Goal: Find specific page/section: Find specific page/section

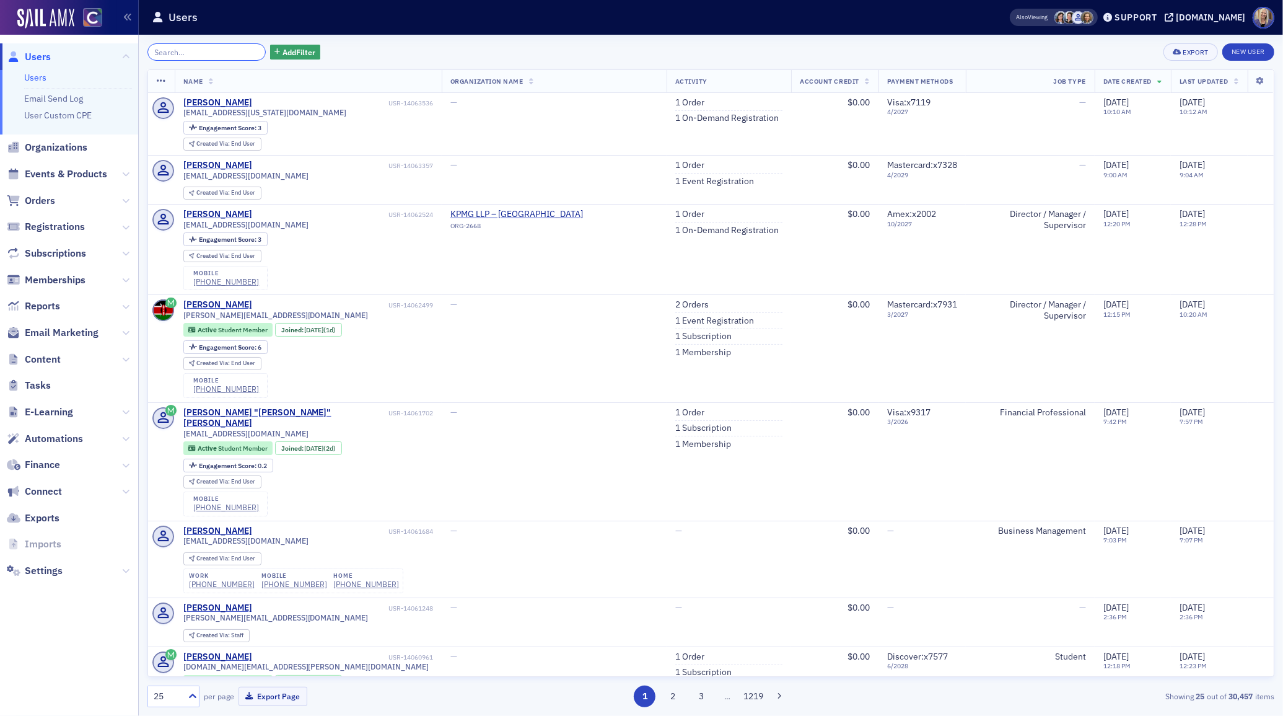
click at [217, 55] on input "search" at bounding box center [206, 51] width 118 height 17
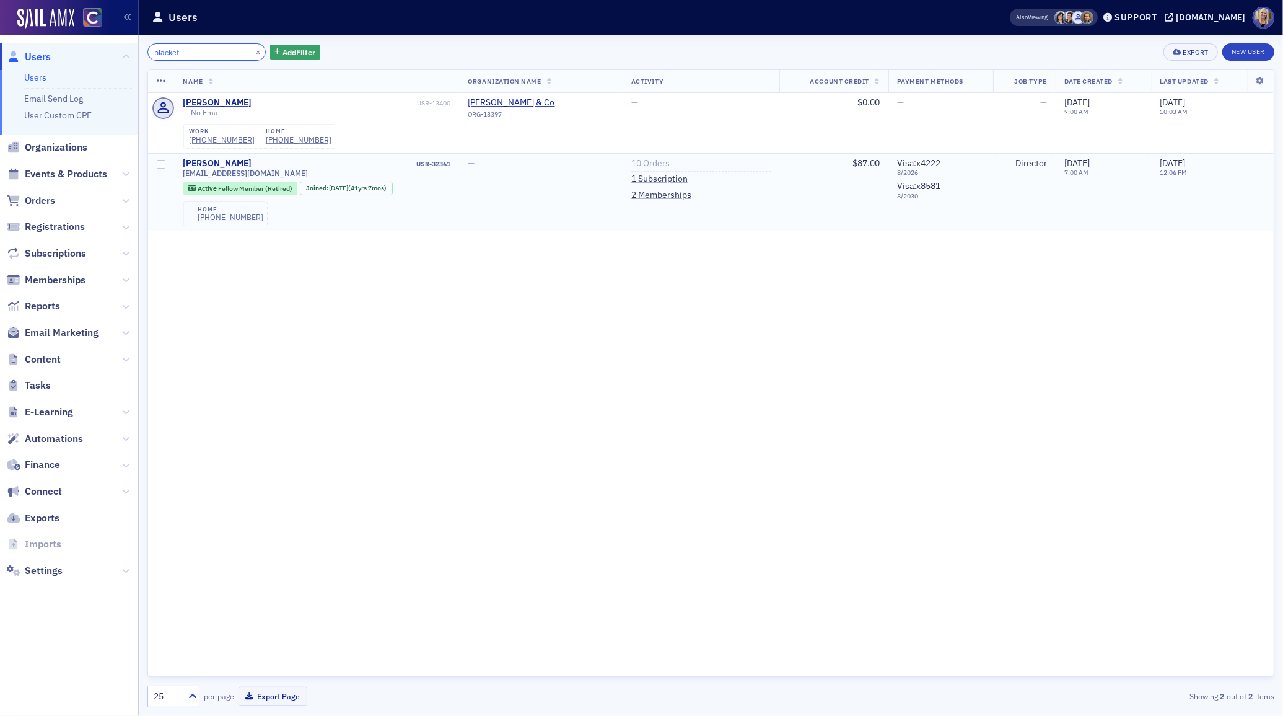
type input "blacket"
click at [649, 162] on link "10 Orders" at bounding box center [650, 163] width 38 height 11
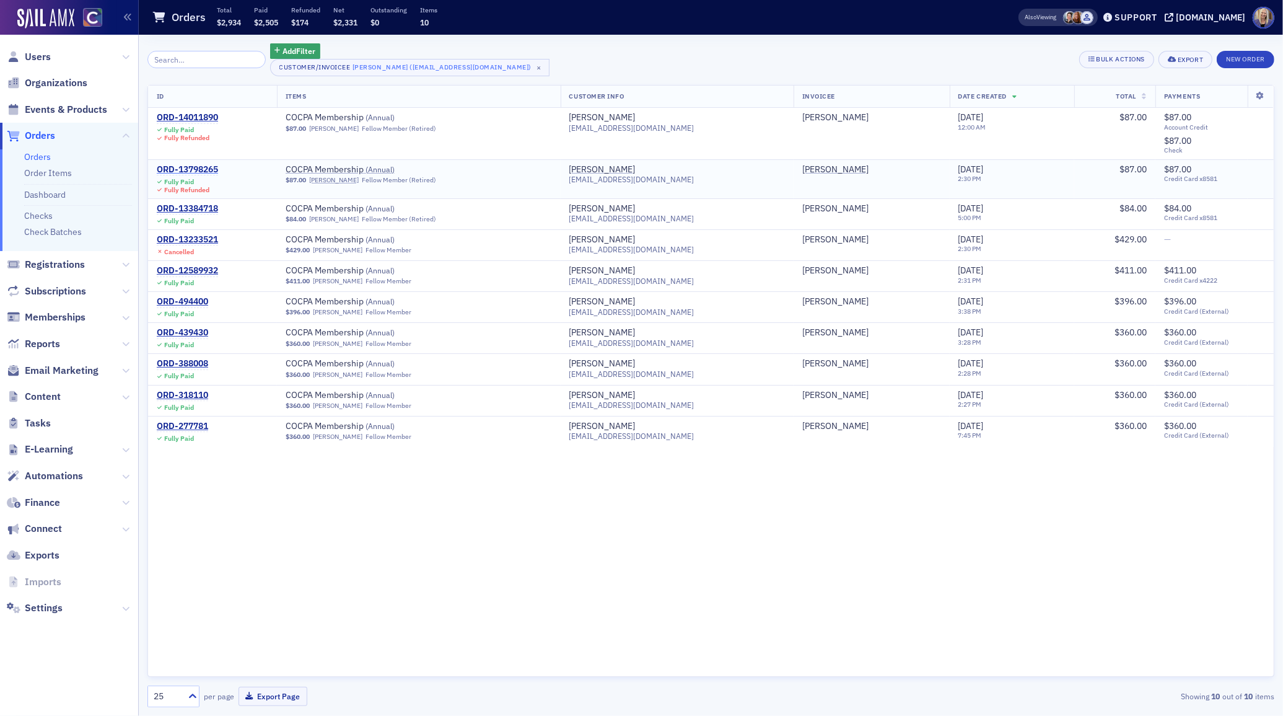
click at [205, 170] on div "ORD-13798265" at bounding box center [187, 169] width 61 height 11
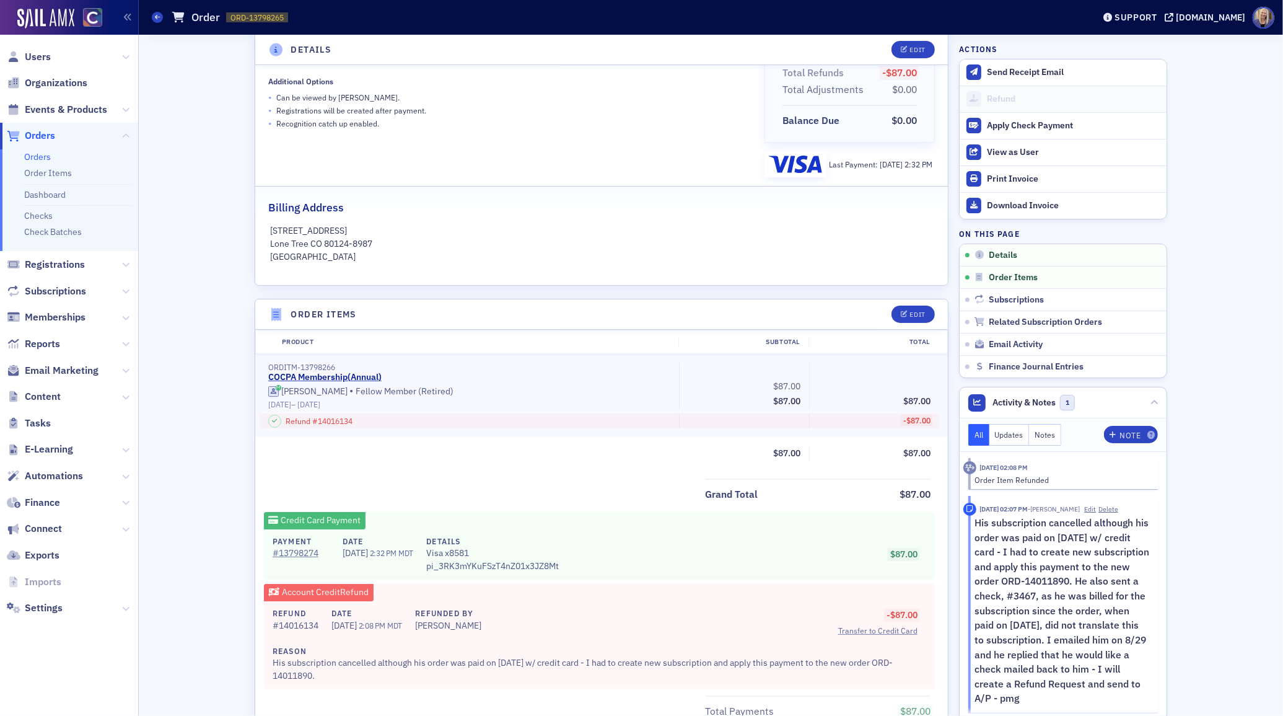
scroll to position [206, 0]
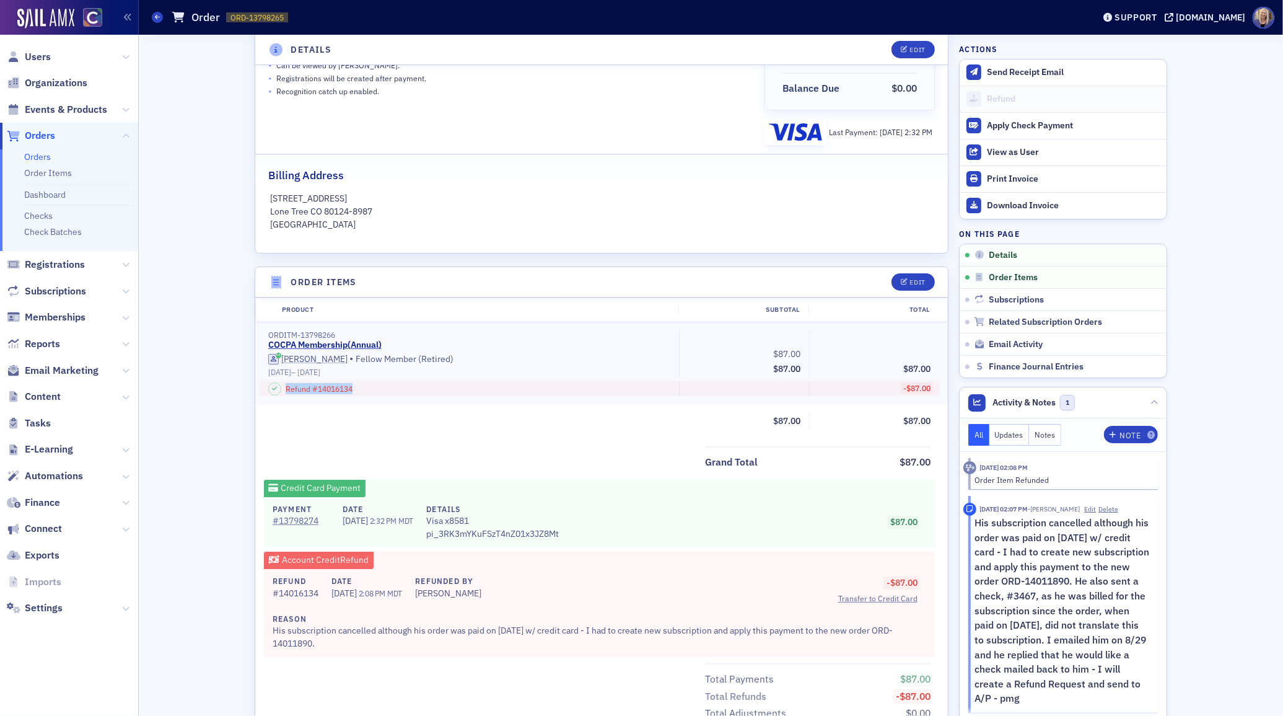
drag, startPoint x: 361, startPoint y: 387, endPoint x: 284, endPoint y: 388, distance: 76.8
click at [284, 387] on div "Refund # 14016134" at bounding box center [469, 388] width 402 height 15
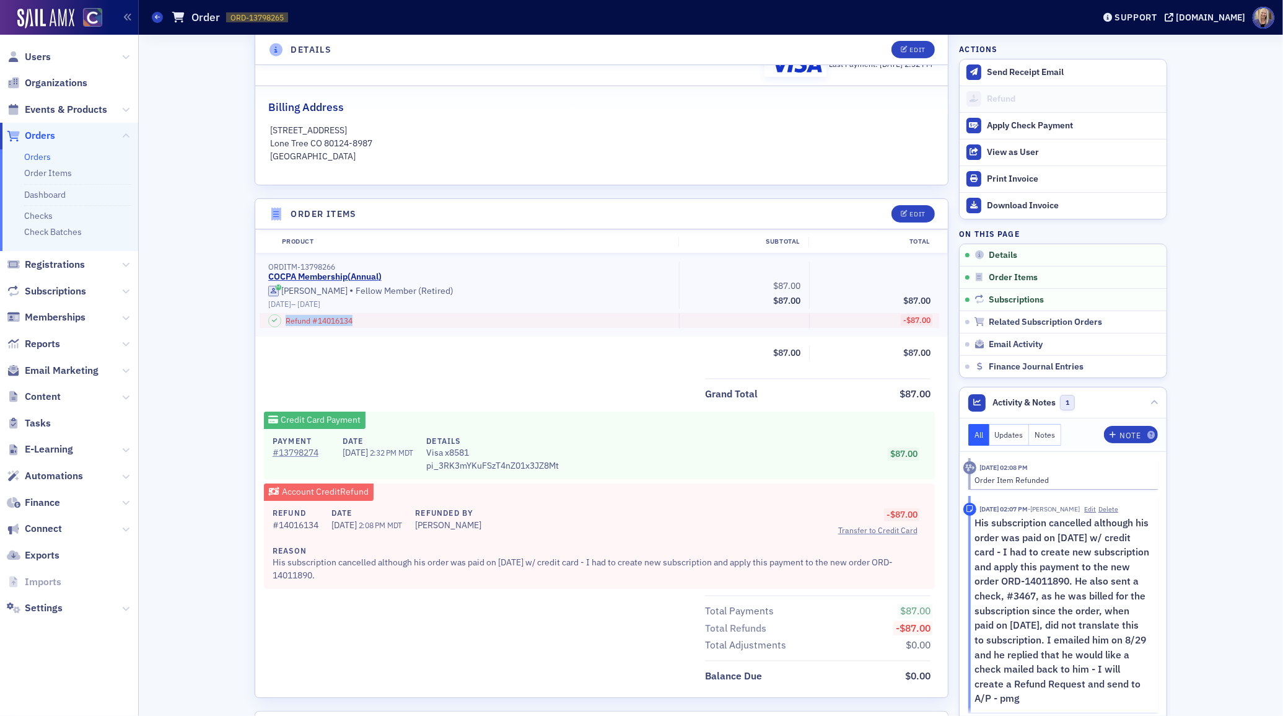
scroll to position [276, 0]
click at [318, 523] on div "# 14016134" at bounding box center [296, 523] width 46 height 13
drag, startPoint x: 323, startPoint y: 523, endPoint x: 264, endPoint y: 522, distance: 58.9
click at [264, 522] on div "Refund # 14016134 Date [DATE] 2:08 PM MDT Refunded By [PERSON_NAME] Reason His …" at bounding box center [599, 543] width 671 height 88
copy div "# 14016134"
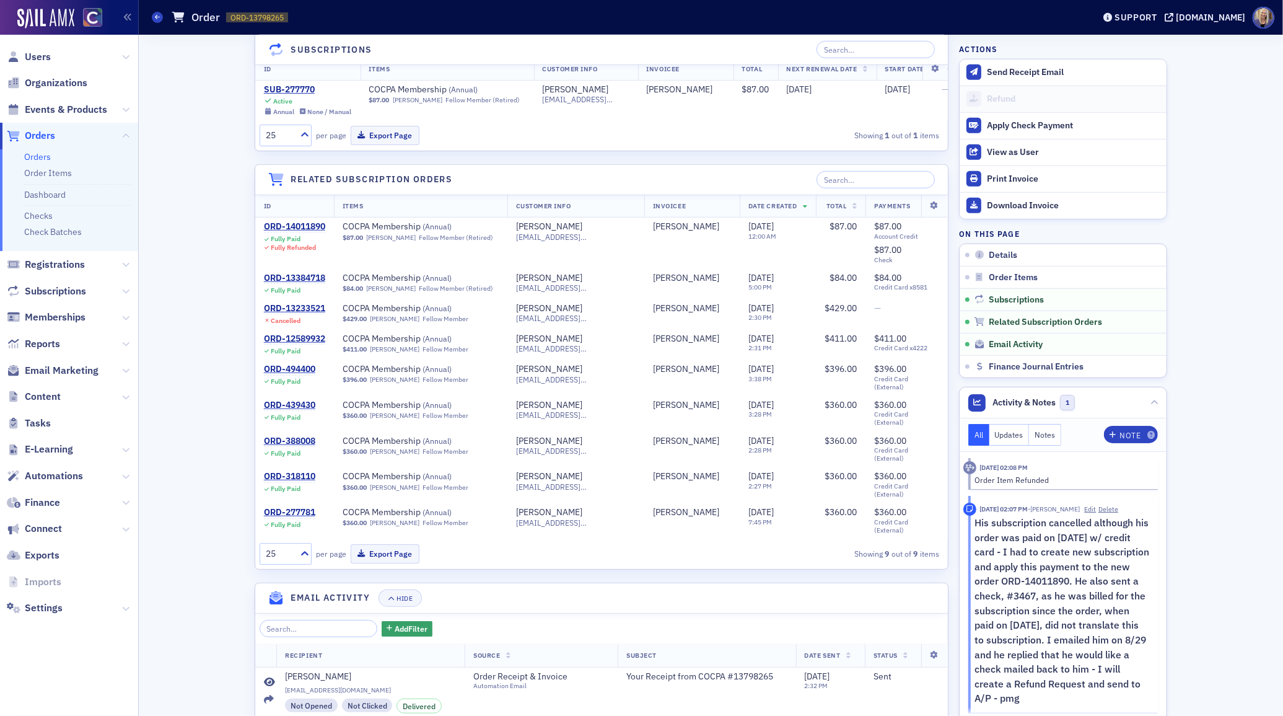
scroll to position [1023, 0]
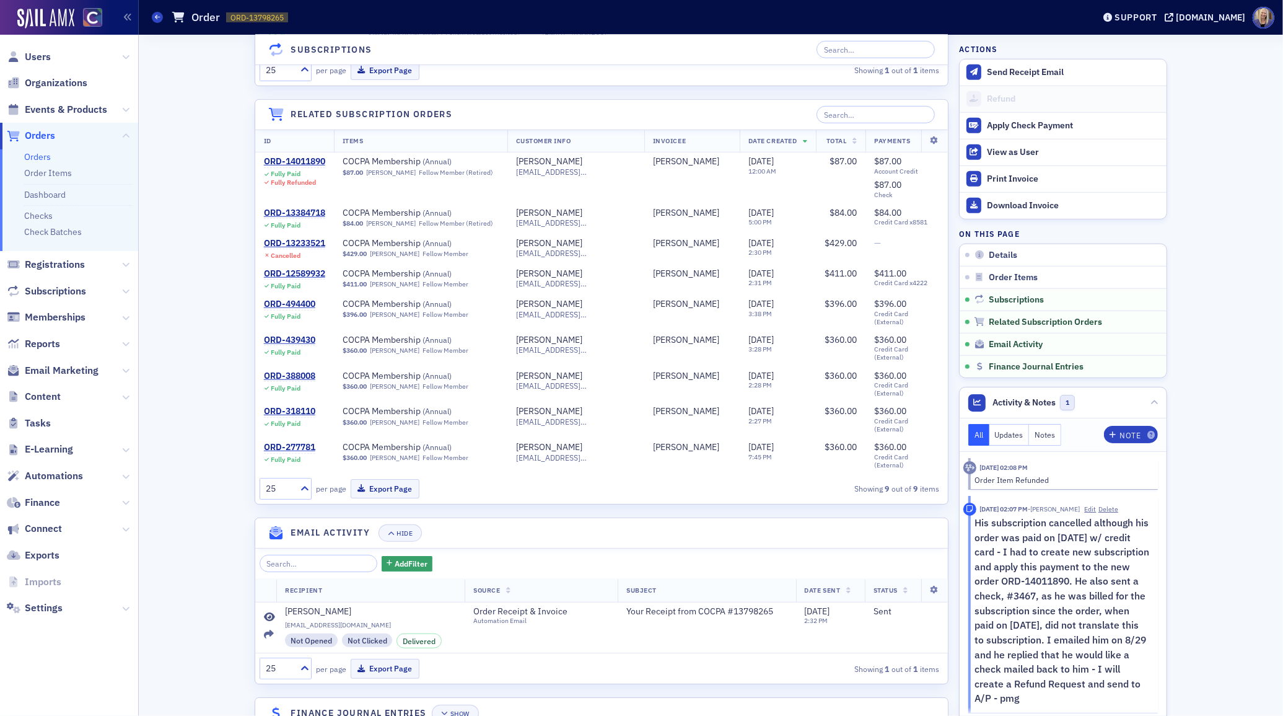
click at [401, 706] on h4 "Finance Journal Entries" at bounding box center [359, 712] width 136 height 13
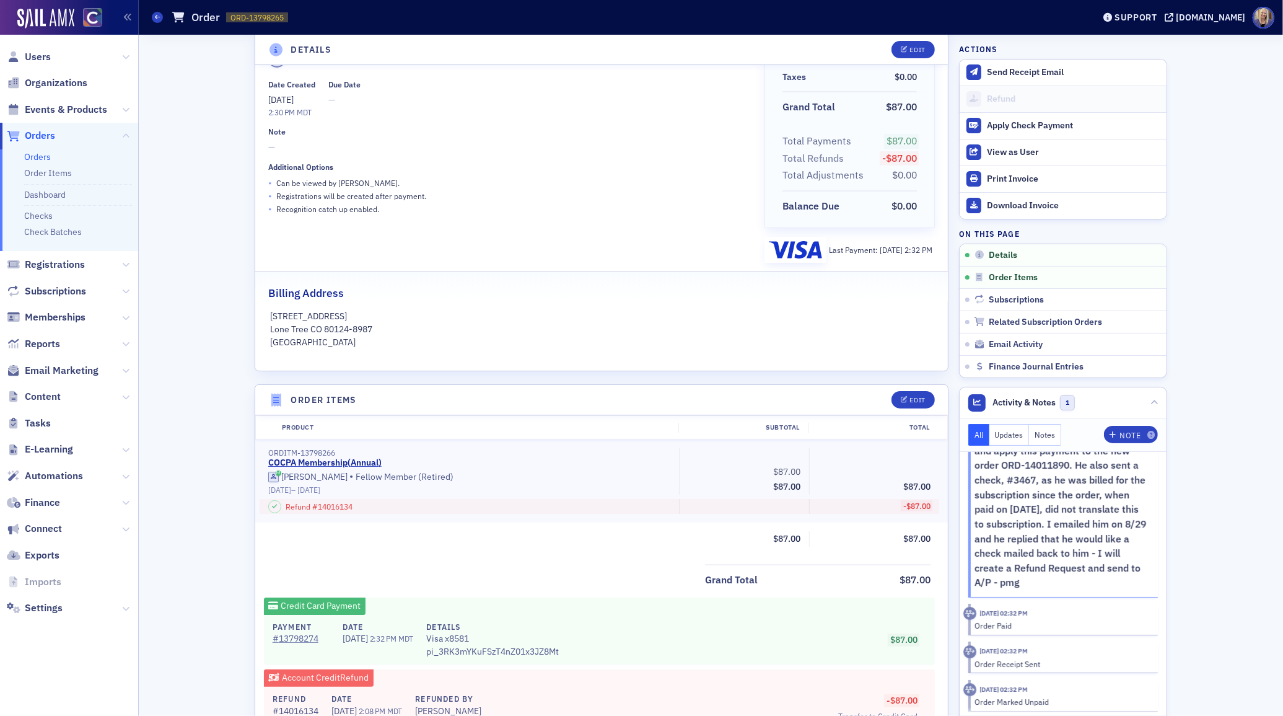
scroll to position [0, 0]
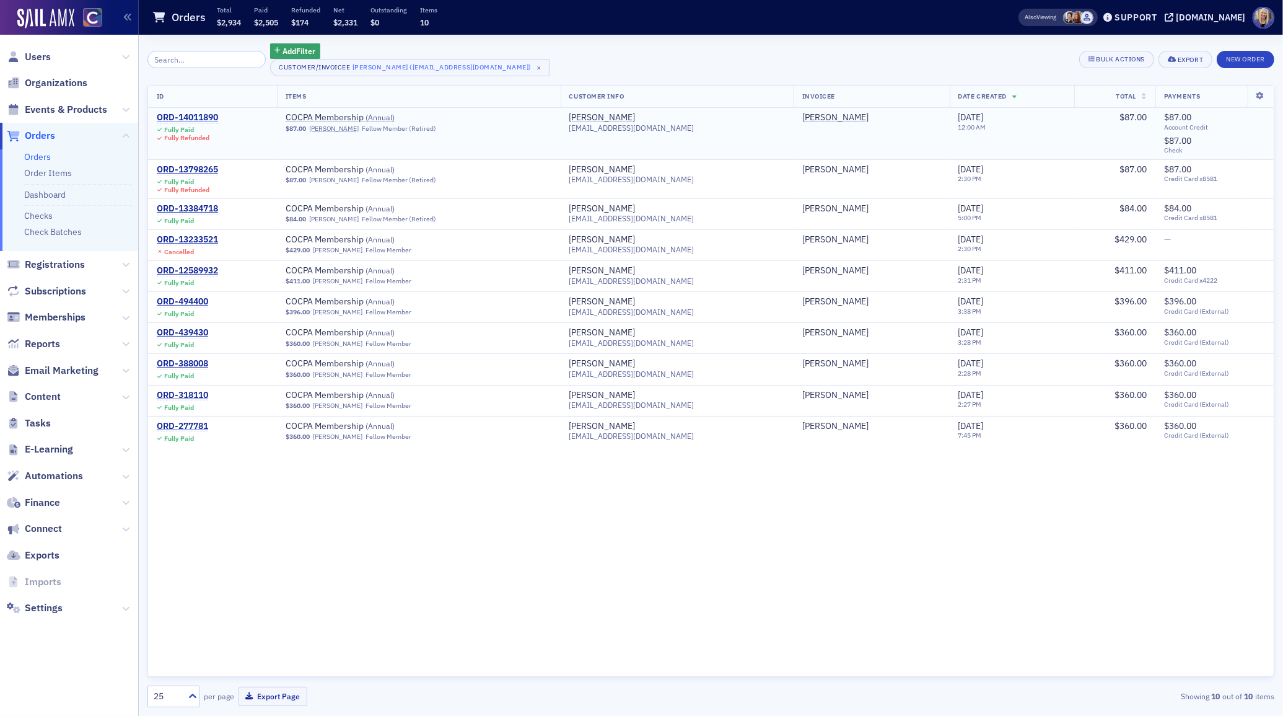
click at [195, 118] on div "ORD-14011890" at bounding box center [187, 117] width 61 height 11
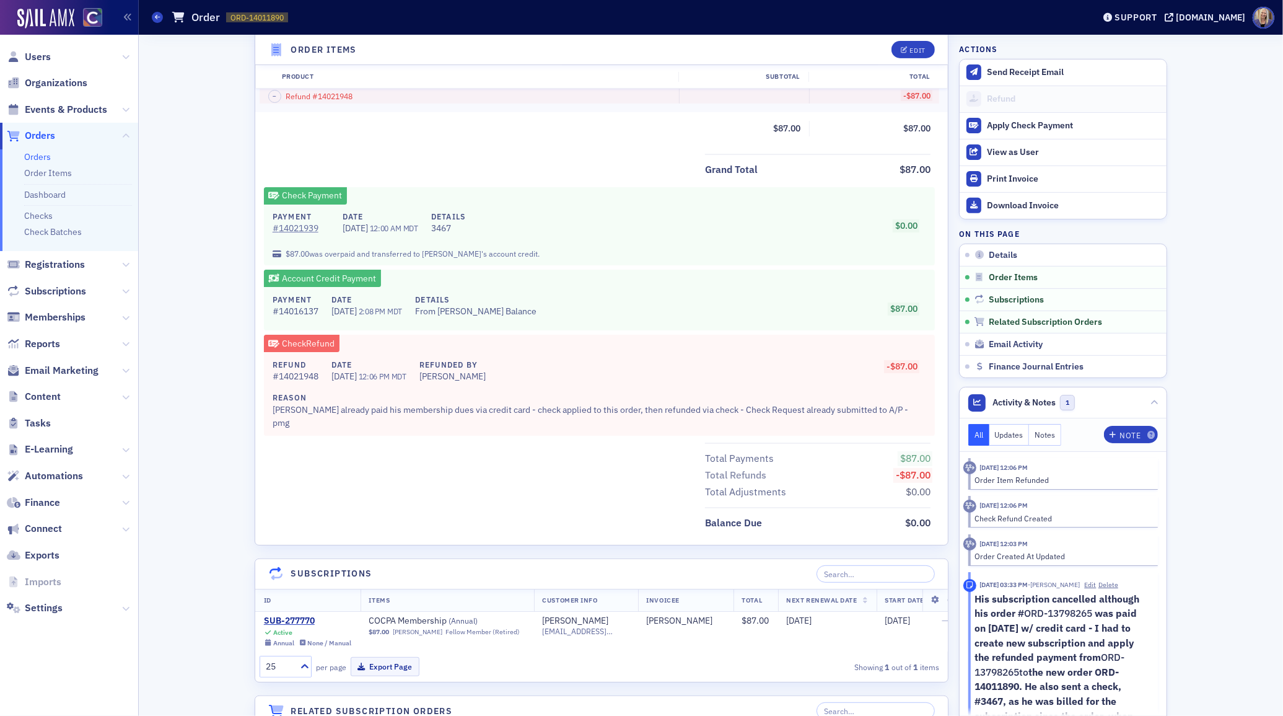
scroll to position [487, 0]
drag, startPoint x: 321, startPoint y: 372, endPoint x: 272, endPoint y: 372, distance: 48.9
click at [272, 372] on div "Refund # 14021948 Date [DATE] 12:06 PM MDT Refunded By [PERSON_NAME] Reason [PE…" at bounding box center [599, 392] width 671 height 84
copy div "# 14021948"
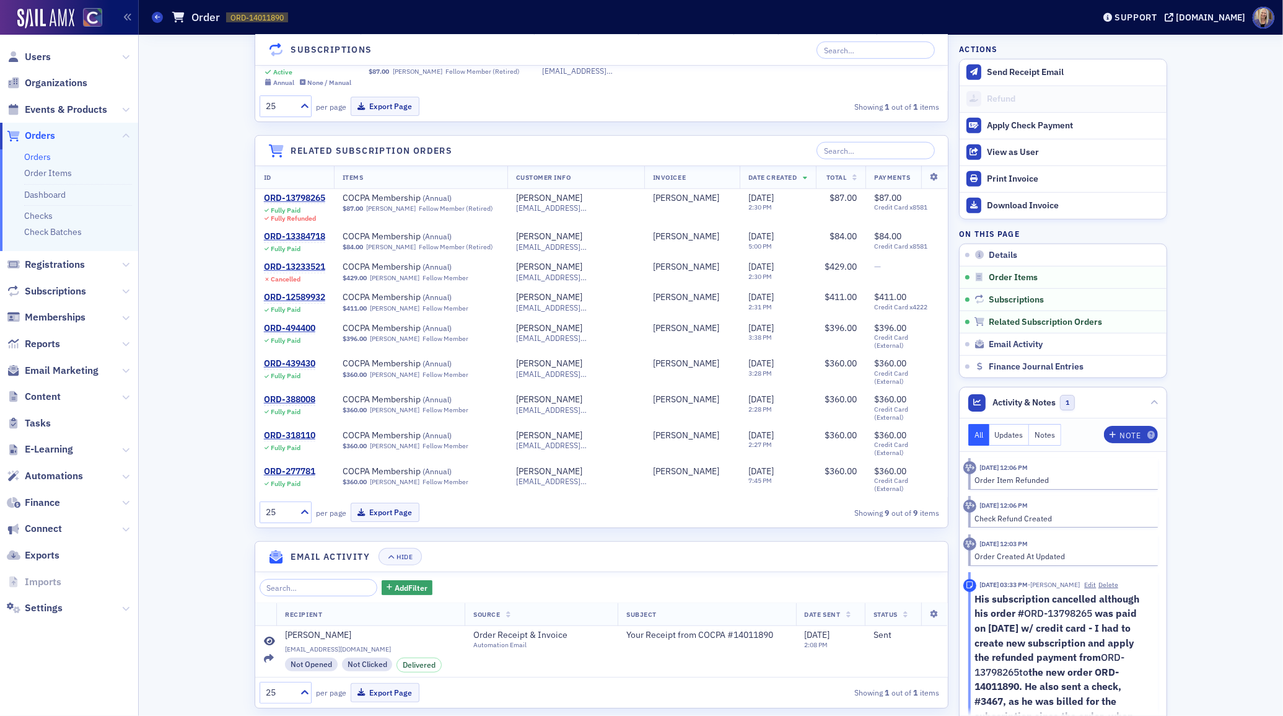
scroll to position [1056, 0]
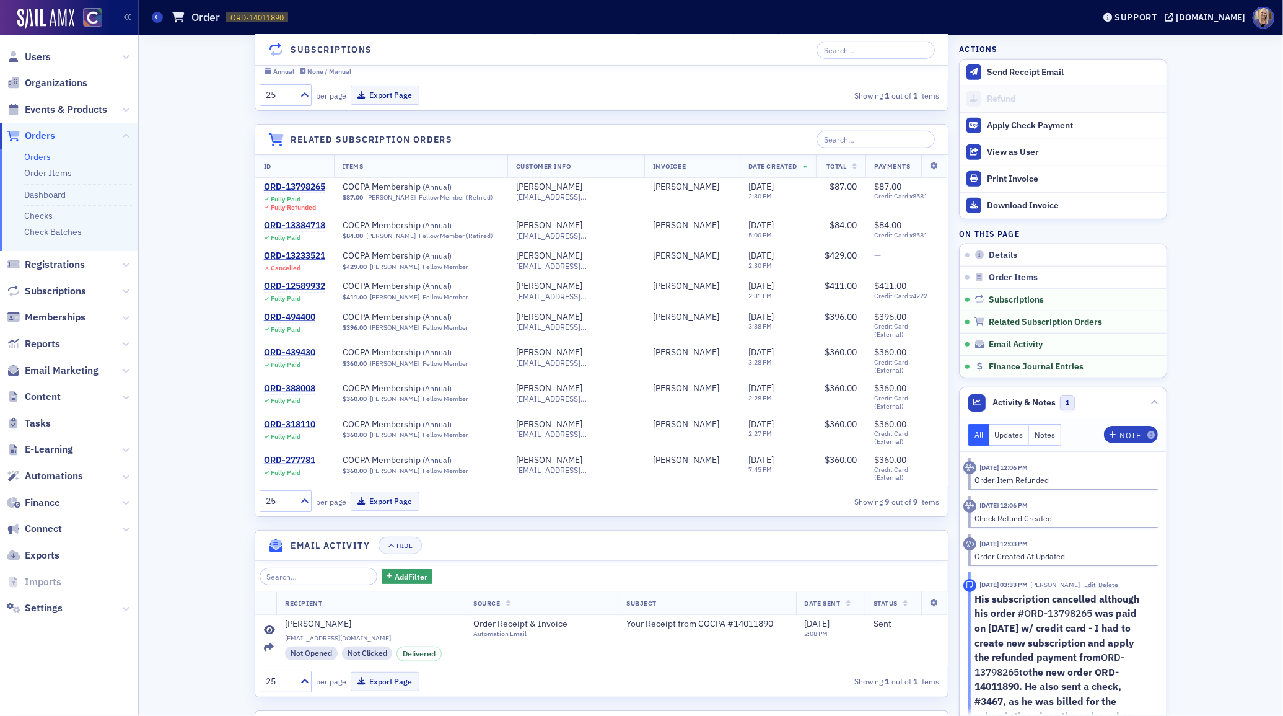
click at [382, 715] on h4 "Finance Journal Entries" at bounding box center [359, 725] width 136 height 13
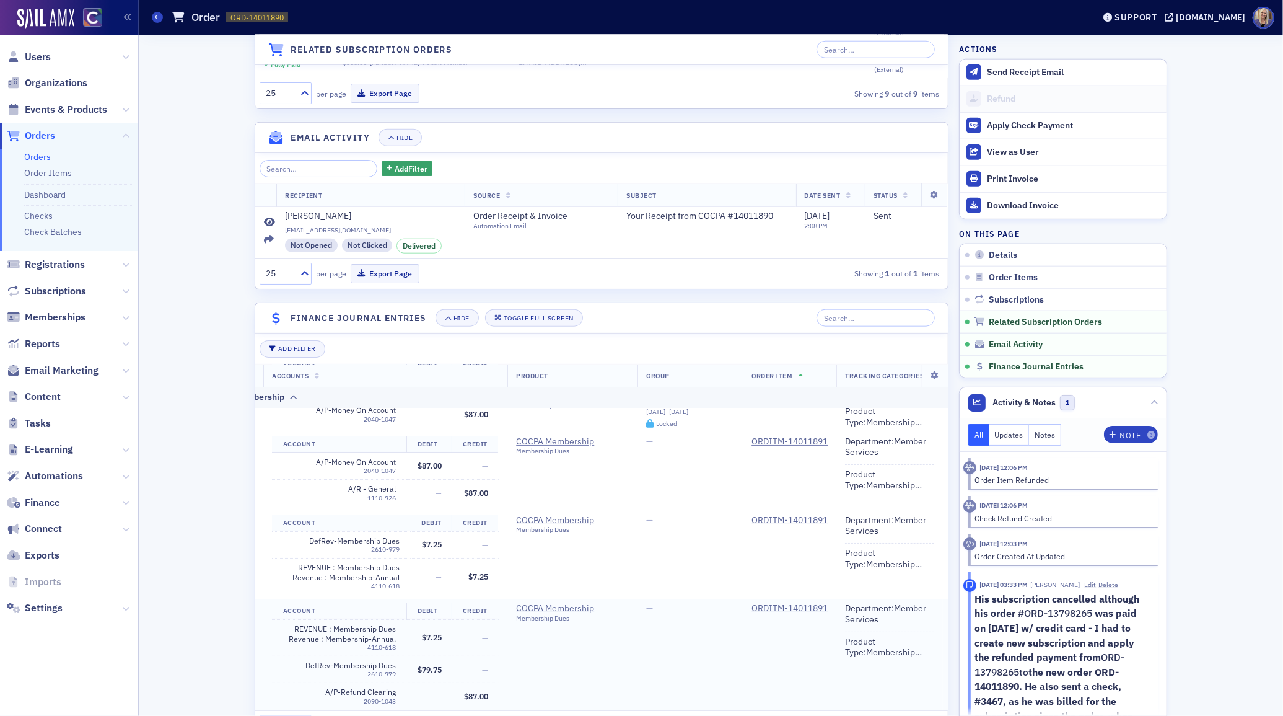
scroll to position [134, 240]
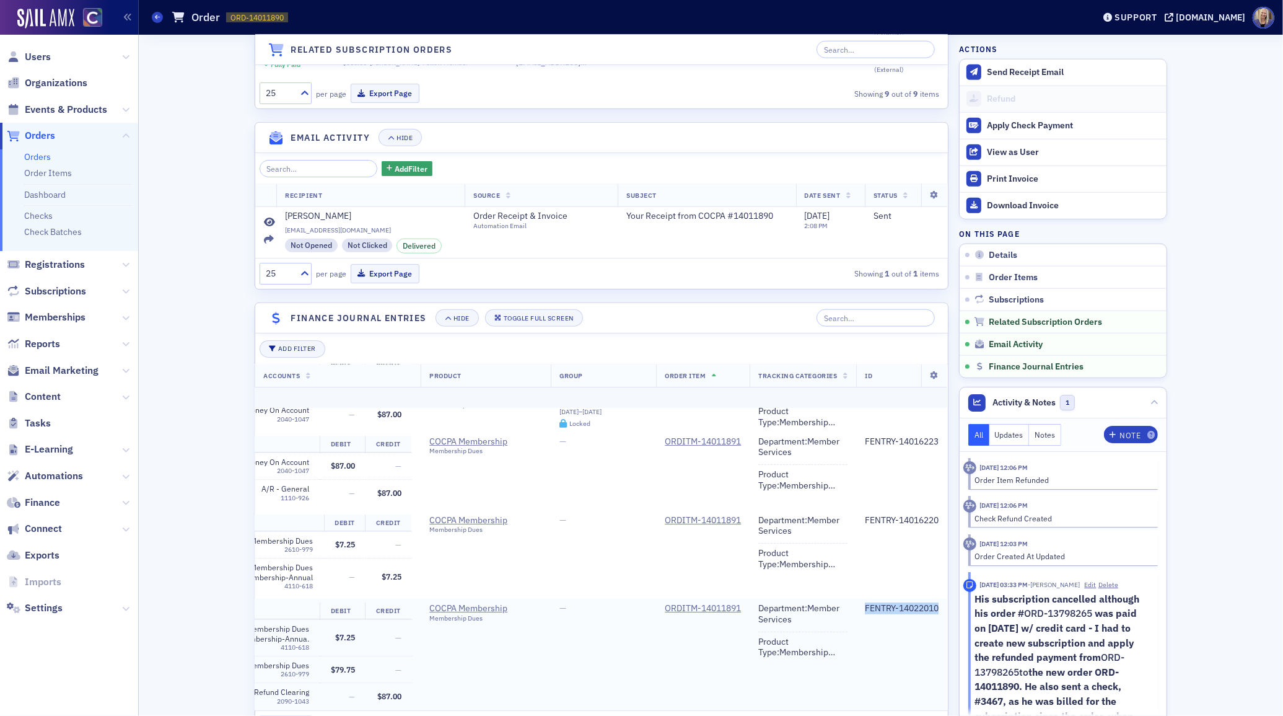
drag, startPoint x: 938, startPoint y: 557, endPoint x: 862, endPoint y: 556, distance: 76.2
click at [862, 598] on td "FENTRY-14022010" at bounding box center [901, 655] width 91 height 115
copy div "FENTRY-14022010"
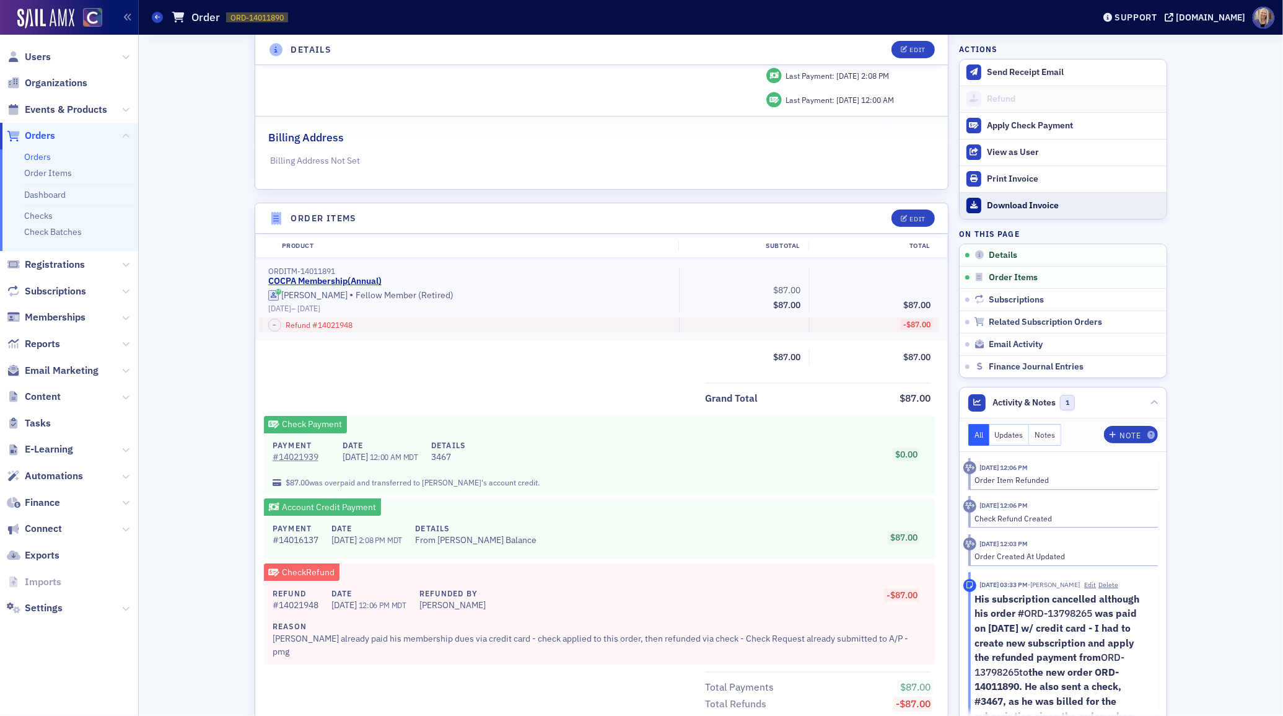
scroll to position [201, 0]
